Goal: Task Accomplishment & Management: Manage account settings

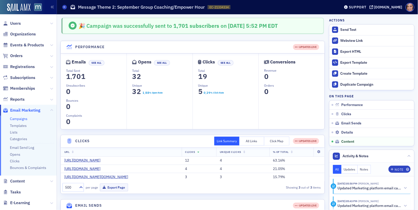
scroll to position [649, 0]
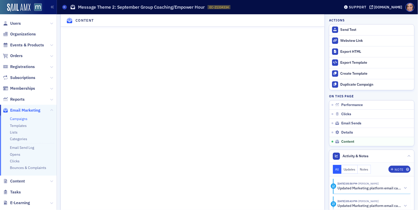
click at [21, 118] on link "Campaigns" at bounding box center [19, 118] width 18 height 5
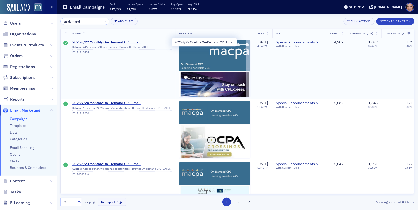
type input "on-demand"
click at [123, 42] on span "2025 8/27 Monthly On-Demand CPE Email" at bounding box center [122, 42] width 100 height 5
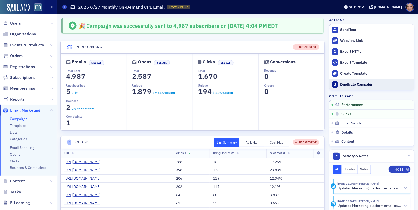
click at [351, 84] on div "Duplicate Campaign" at bounding box center [376, 84] width 71 height 5
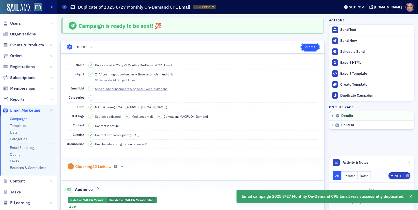
click at [313, 49] on button "Edit" at bounding box center [311, 46] width 18 height 7
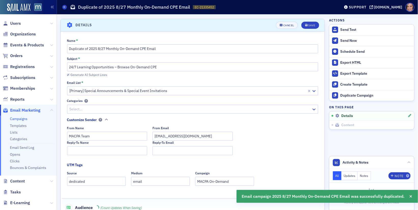
scroll to position [23, 0]
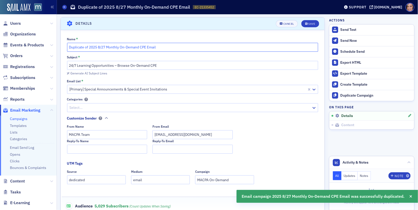
drag, startPoint x: 106, startPoint y: 46, endPoint x: 68, endPoint y: 46, distance: 37.9
click at [68, 46] on input "Duplicate of 2025 8/27 Monthly On-Demand CPE Email" at bounding box center [193, 47] width 252 height 9
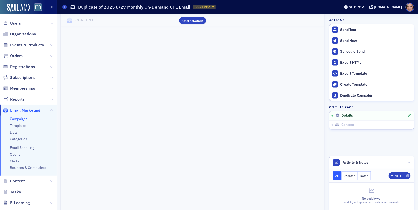
scroll to position [0, 0]
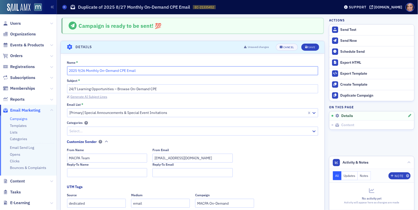
type input "2025 9/26 Monthly On-Demand CPE Email"
click at [98, 97] on div "Generate AI Subject Lines" at bounding box center [88, 96] width 37 height 3
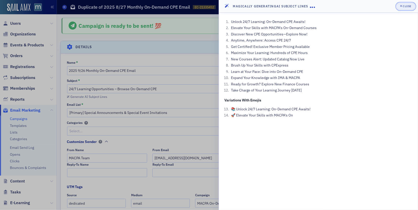
click at [403, 7] on div "button" at bounding box center [402, 6] width 3 height 4
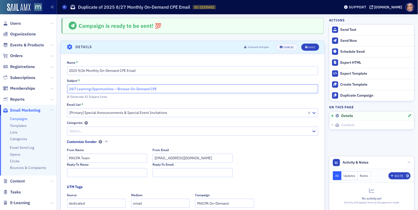
click at [121, 91] on input "24/7 Learning Opportunities – Browse On-Demand CPE" at bounding box center [193, 88] width 252 height 9
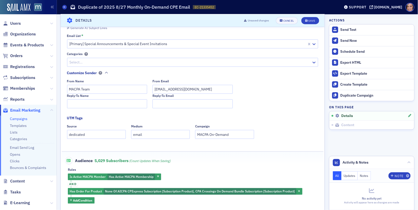
scroll to position [3, 0]
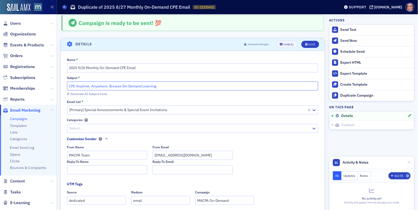
type input "CPE Anytime. Anywhere. Browse On-Demand Learning."
click at [87, 156] on input "MACPA Team" at bounding box center [107, 155] width 80 height 9
type input "MACPA CPE"
click at [312, 43] on div "Save" at bounding box center [312, 44] width 7 height 3
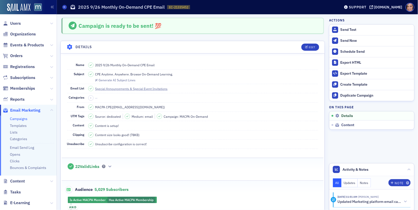
scroll to position [92, 0]
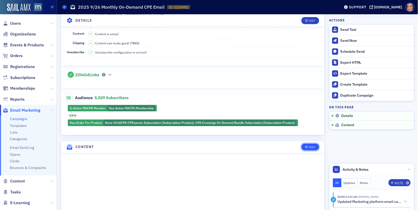
click at [311, 146] on div "Edit" at bounding box center [312, 147] width 6 height 3
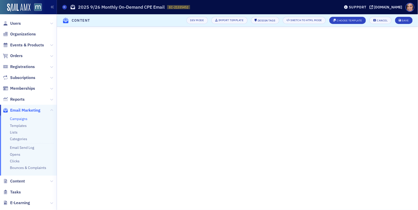
scroll to position [23, 0]
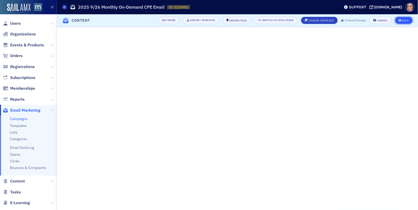
click at [406, 18] on button "Save" at bounding box center [405, 20] width 18 height 7
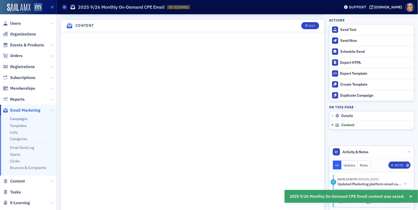
scroll to position [0, 0]
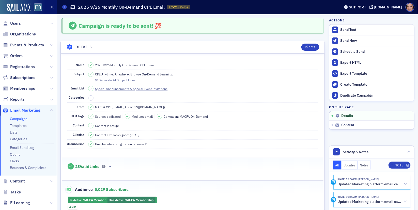
click at [129, 74] on span "CPE Anytime. Anywhere. Browse On-Demand Learning." at bounding box center [134, 74] width 78 height 5
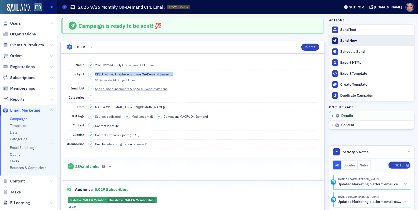
click at [343, 42] on div "Send Now" at bounding box center [376, 40] width 71 height 5
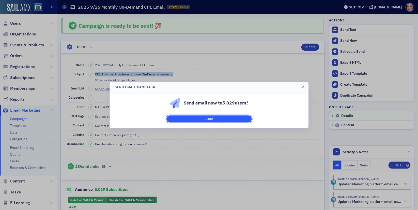
click at [226, 116] on button "Send!" at bounding box center [209, 118] width 85 height 7
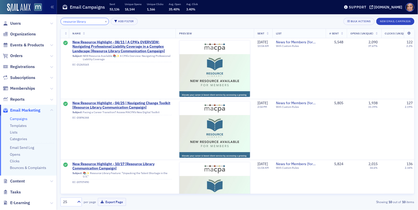
click at [94, 20] on input "resource library" at bounding box center [85, 21] width 49 height 7
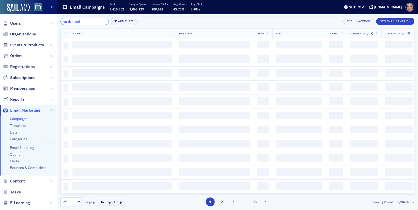
type input "on-demand"
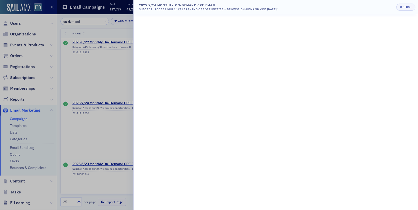
click at [101, 65] on div at bounding box center [209, 105] width 418 height 210
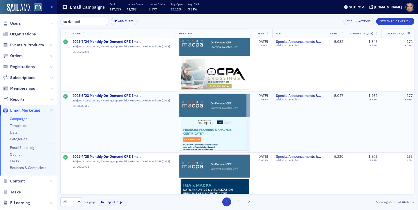
scroll to position [73, 0]
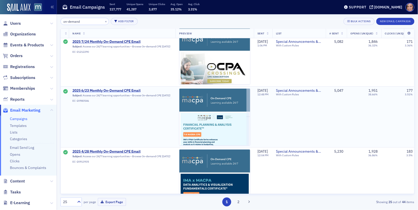
click at [127, 90] on span "2025 6/23 Monthly On-Demand CPE Email" at bounding box center [122, 90] width 100 height 5
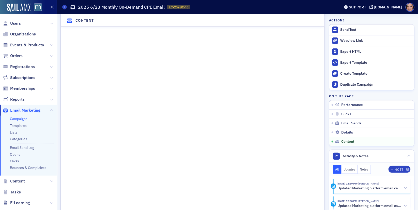
scroll to position [756, 0]
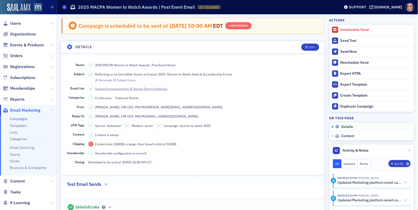
scroll to position [164, 0]
click at [19, 117] on link "Campaigns" at bounding box center [19, 118] width 18 height 5
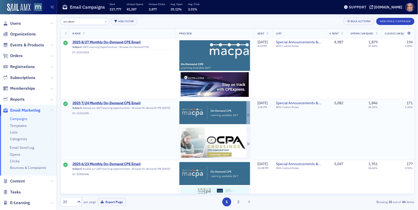
scroll to position [174, 0]
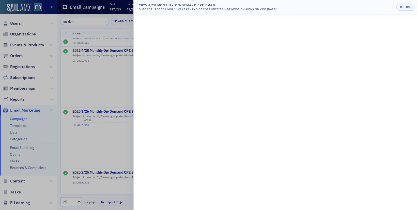
click at [106, 53] on div at bounding box center [209, 105] width 418 height 210
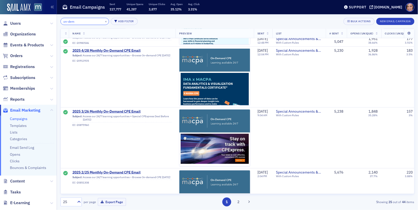
click at [84, 20] on input "on-dem" at bounding box center [85, 21] width 49 height 7
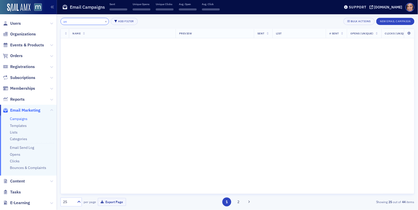
type input "o"
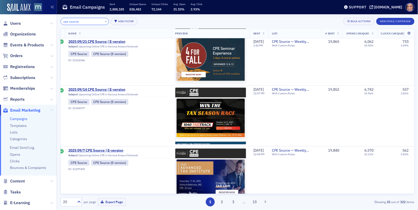
scroll to position [0, 4]
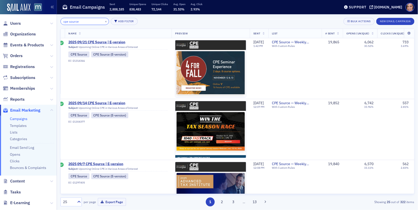
type input "cpe source"
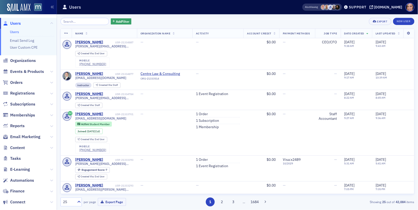
click at [279, 7] on div "Users" at bounding box center [174, 7] width 224 height 10
click at [51, 149] on button at bounding box center [51, 148] width 3 height 6
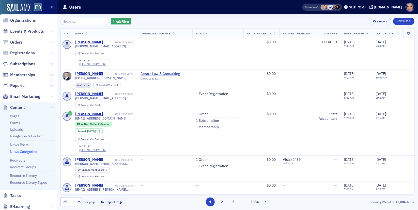
scroll to position [49, 0]
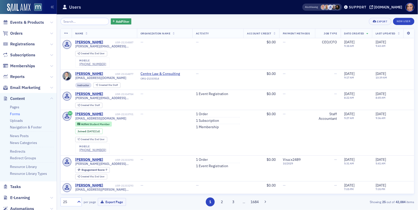
click at [19, 112] on link "Forms" at bounding box center [15, 113] width 10 height 5
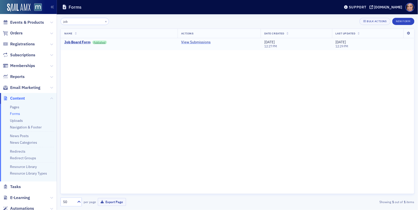
type input "job"
click at [198, 42] on link "View Submissions" at bounding box center [196, 42] width 30 height 5
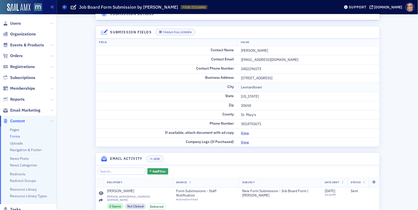
scroll to position [8, 0]
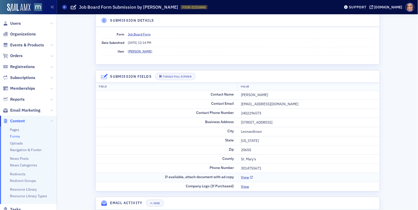
click at [244, 175] on link "View" at bounding box center [247, 177] width 12 height 5
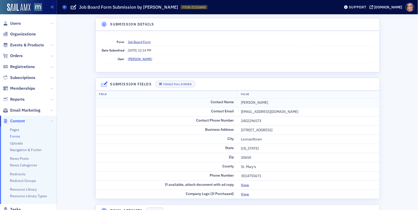
scroll to position [90, 0]
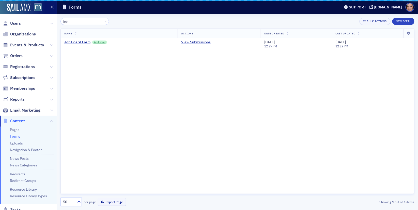
scroll to position [23, 0]
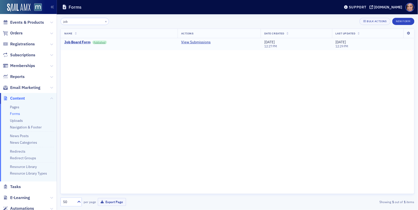
click at [96, 43] on link "Published" at bounding box center [99, 42] width 15 height 4
click at [19, 86] on span "Email Marketing" at bounding box center [25, 88] width 30 height 6
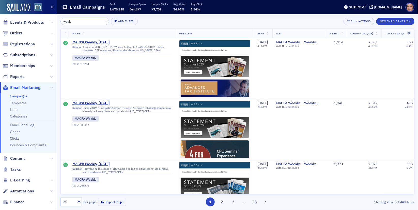
type input "week"
click at [104, 20] on button "×" at bounding box center [106, 21] width 5 height 5
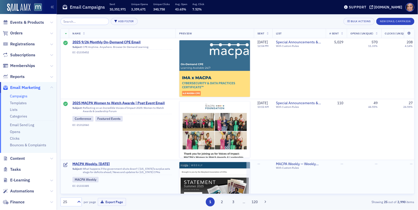
scroll to position [1, 0]
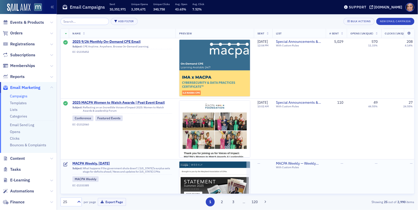
click at [97, 163] on span "MACPA Weekly, Sept. 26" at bounding box center [122, 163] width 100 height 5
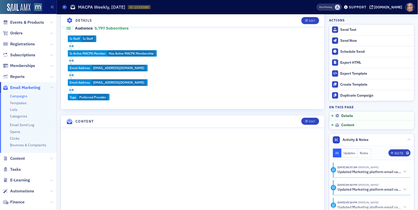
scroll to position [230, 0]
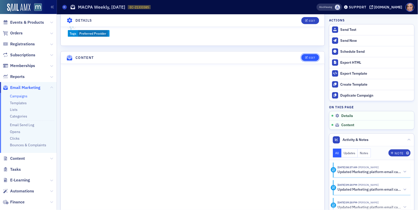
click at [312, 56] on div "Edit" at bounding box center [312, 57] width 6 height 3
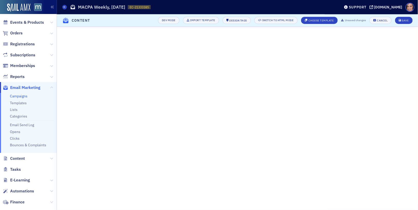
scroll to position [97, 0]
click at [397, 22] on button "Save" at bounding box center [405, 20] width 18 height 7
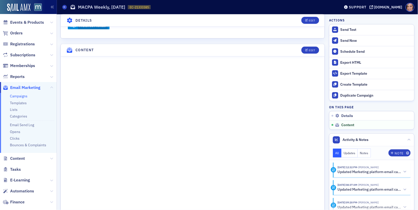
scroll to position [286, 0]
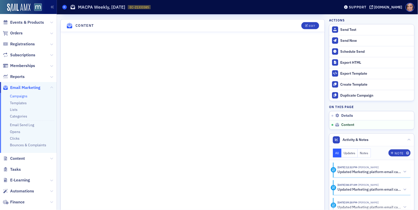
click at [64, 6] on icon at bounding box center [65, 7] width 2 height 2
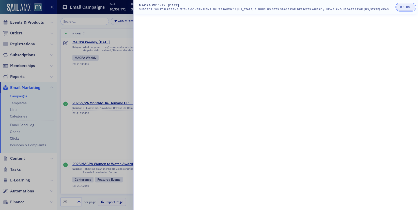
click at [409, 8] on div "Close" at bounding box center [407, 7] width 9 height 3
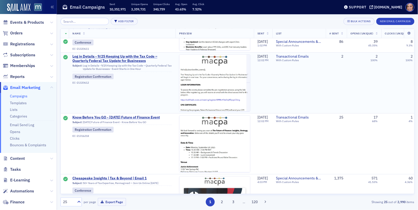
scroll to position [655, 0]
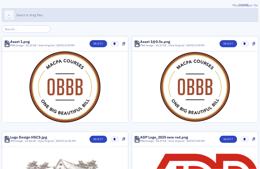
click at [98, 14] on button "Select or drag files" at bounding box center [130, 15] width 256 height 14
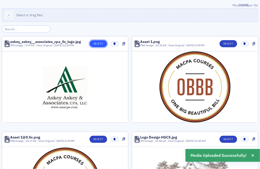
click at [97, 43] on button "Select" at bounding box center [99, 43] width 18 height 7
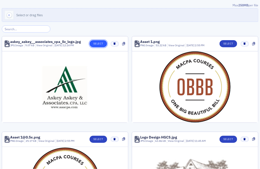
click at [98, 44] on button "Select" at bounding box center [99, 43] width 18 height 7
click at [116, 44] on icon "button" at bounding box center [115, 43] width 2 height 2
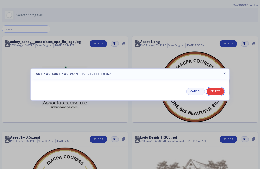
click at [210, 90] on button "Delete" at bounding box center [216, 91] width 18 height 7
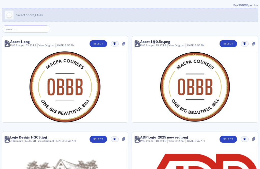
click at [96, 17] on button "Select or drag files" at bounding box center [130, 15] width 256 height 14
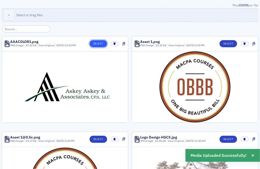
click at [101, 41] on button "Select" at bounding box center [99, 43] width 18 height 7
